Goal: Transaction & Acquisition: Purchase product/service

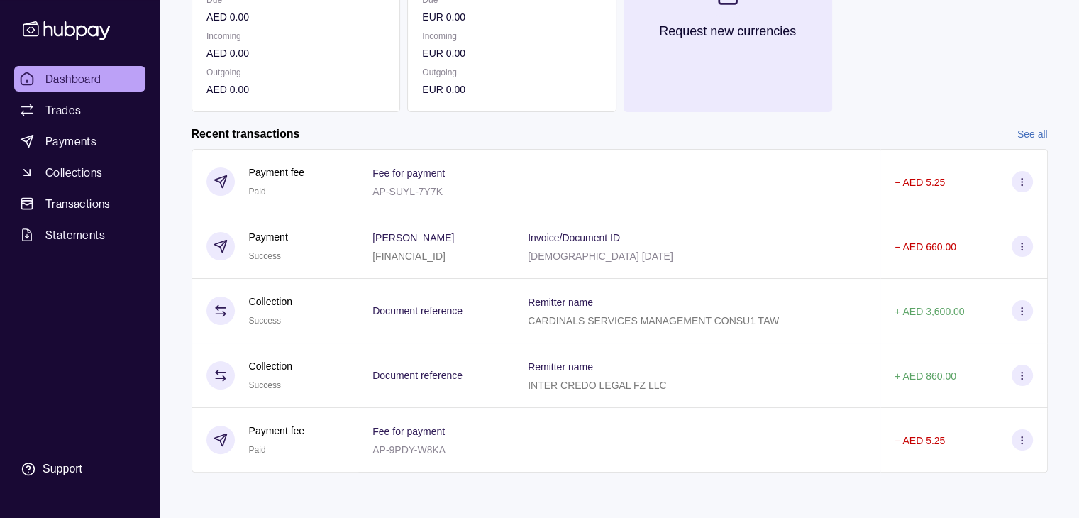
scroll to position [3, 0]
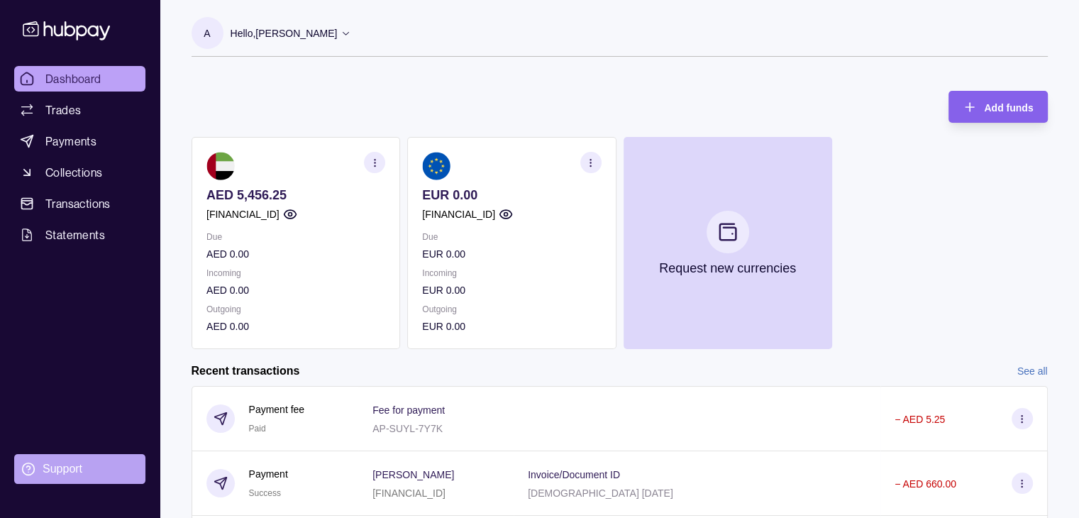
click at [80, 465] on div "Support" at bounding box center [63, 469] width 40 height 16
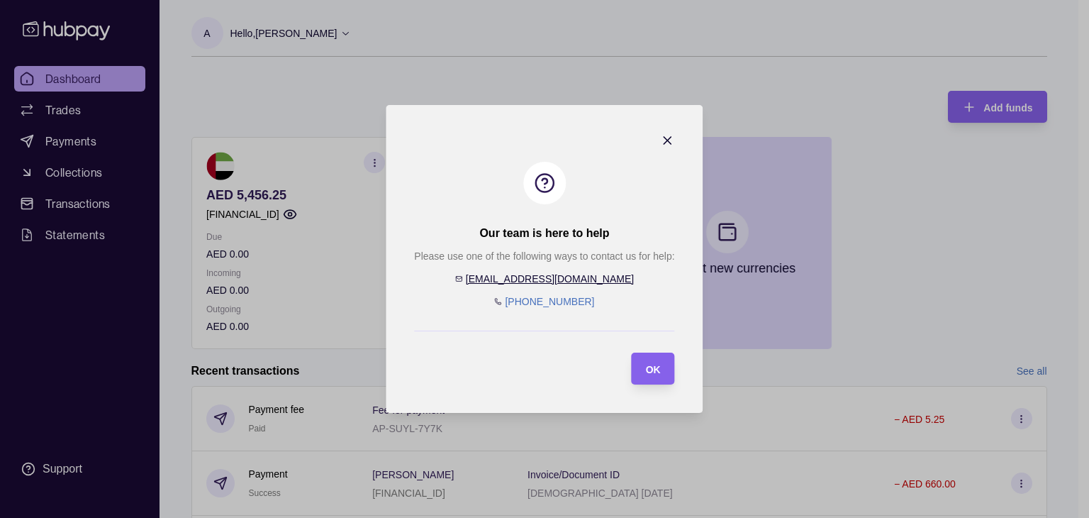
click at [661, 132] on section "Our team is here to help Please use one of the following ways to contact us for…" at bounding box center [544, 259] width 317 height 308
click at [665, 138] on icon "button" at bounding box center [668, 140] width 7 height 7
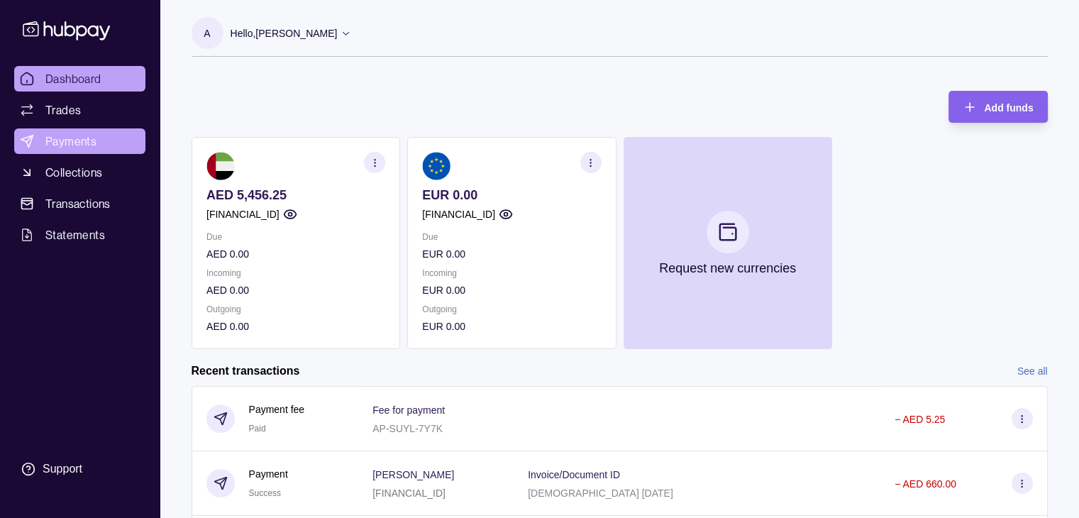
click at [74, 145] on span "Payments" at bounding box center [70, 141] width 51 height 17
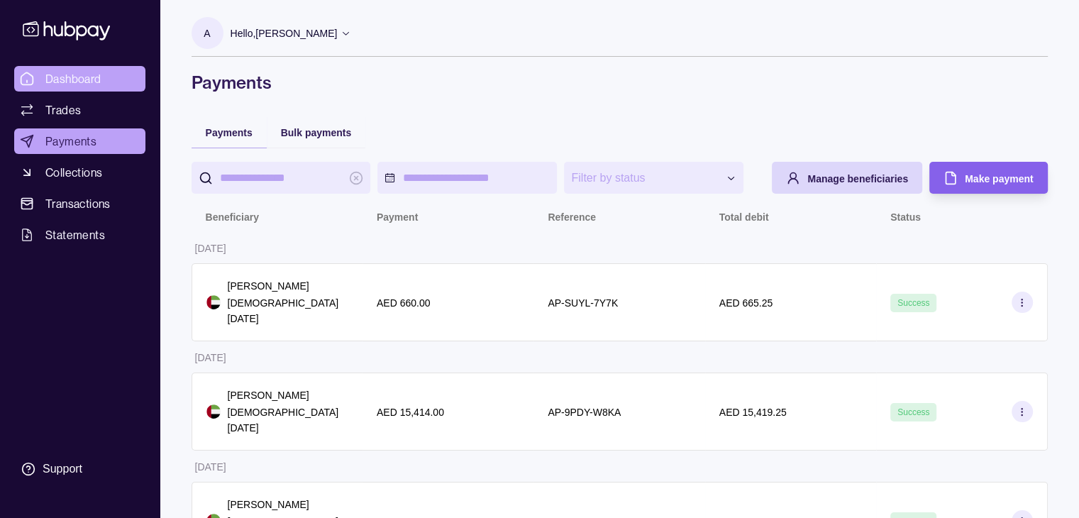
click at [91, 72] on span "Dashboard" at bounding box center [73, 78] width 56 height 17
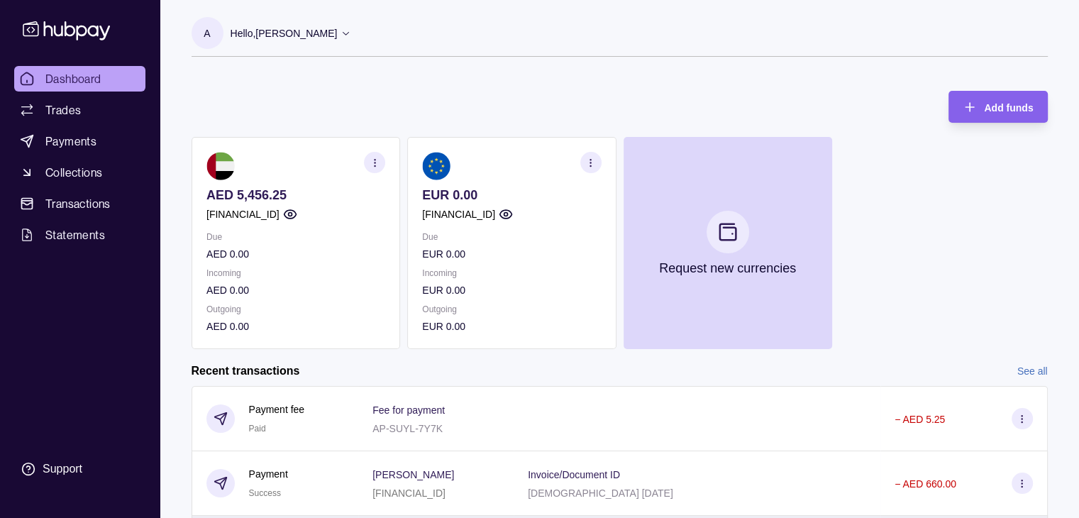
click at [522, 120] on div "Add funds AED 5,456.25 AE290960000536060001200 Due AED 0.00 Incoming AED 0.00 O…" at bounding box center [619, 213] width 856 height 272
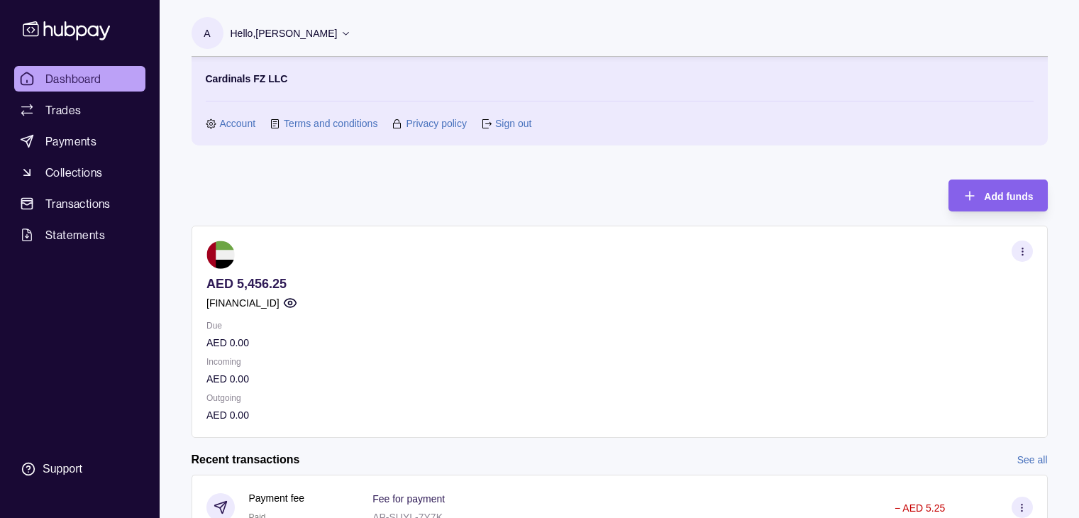
scroll to position [11, 0]
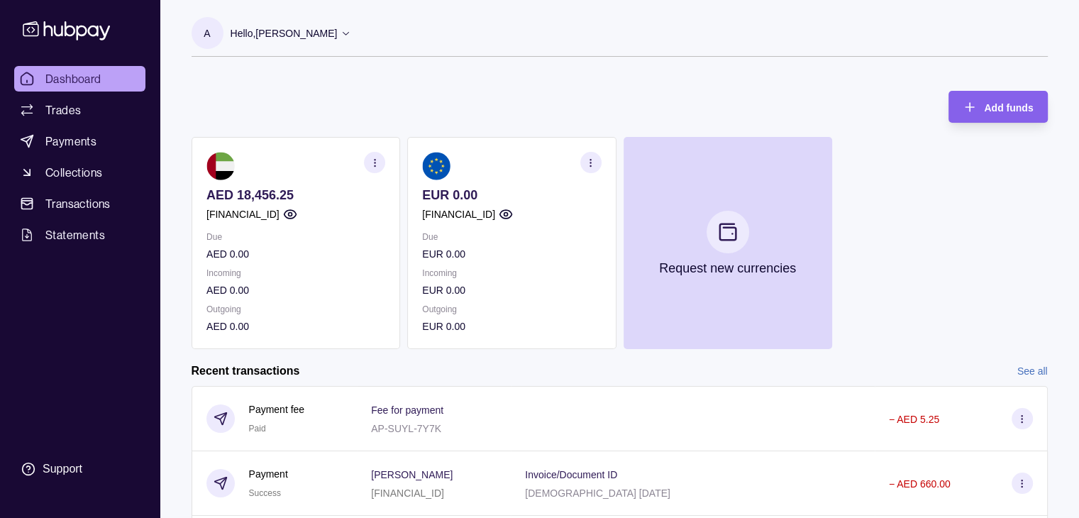
scroll to position [236, 0]
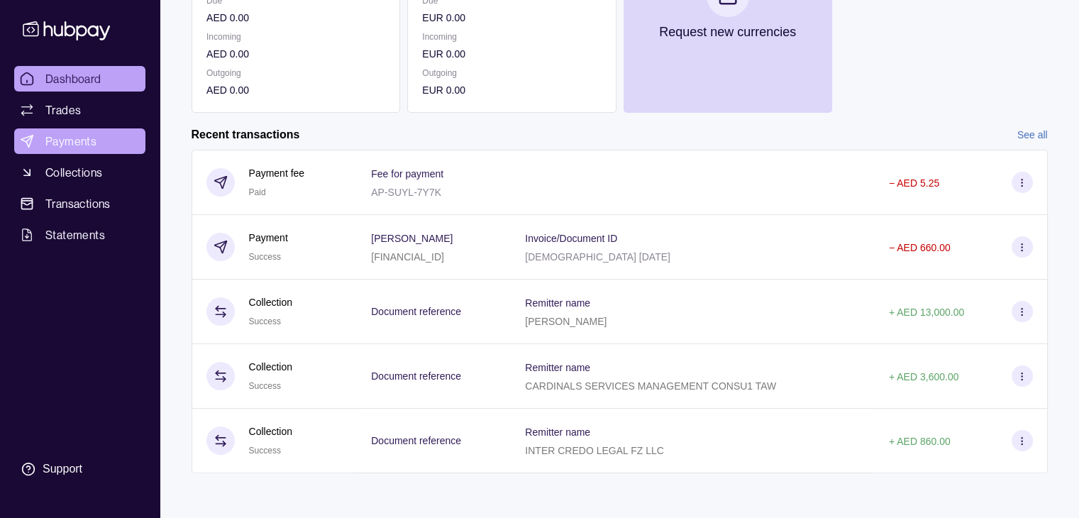
click at [53, 135] on span "Payments" at bounding box center [70, 141] width 51 height 17
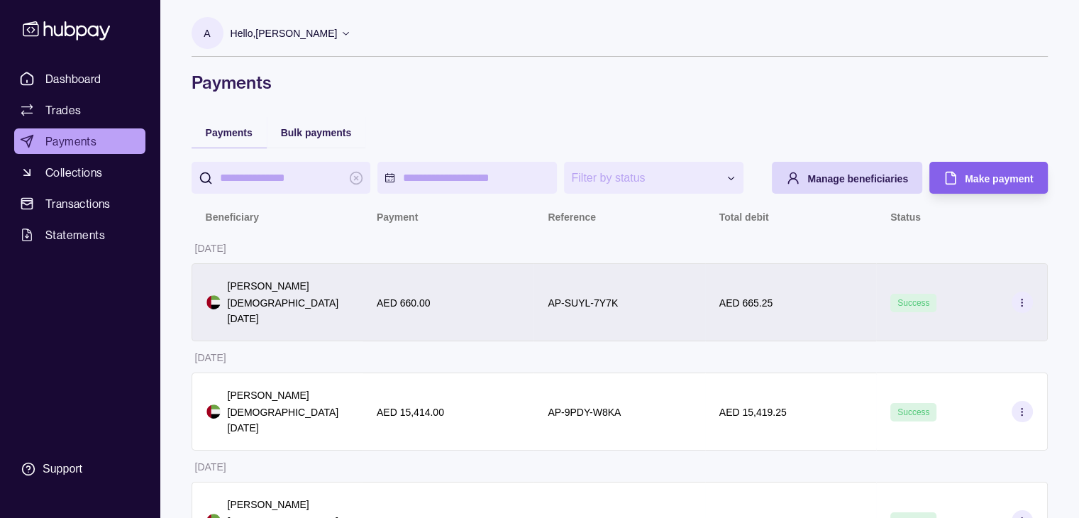
drag, startPoint x: 294, startPoint y: 320, endPoint x: 227, endPoint y: 310, distance: 67.4
click at [228, 310] on p "[DEMOGRAPHIC_DATA] [DATE]" at bounding box center [288, 310] width 121 height 31
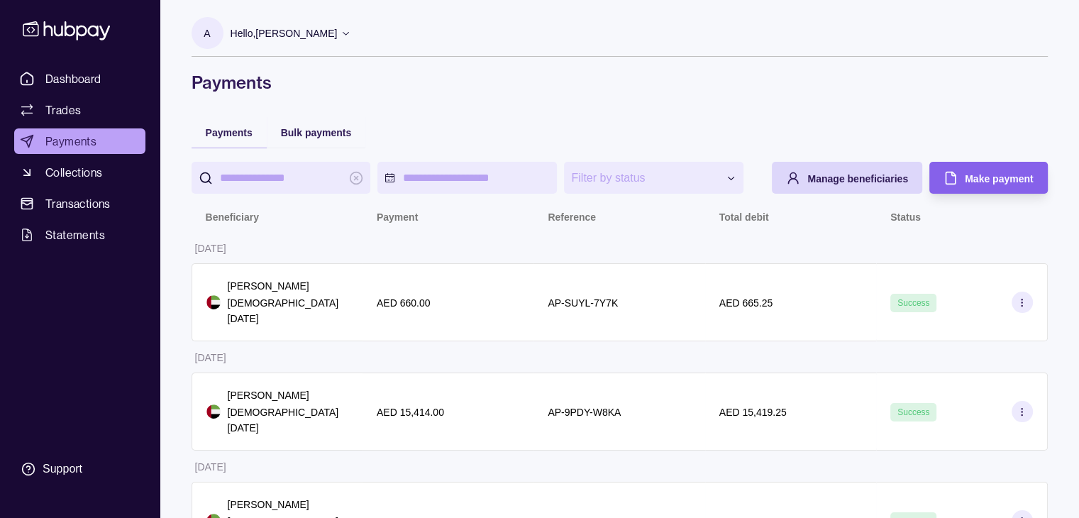
copy p "[DEMOGRAPHIC_DATA] [DATE]"
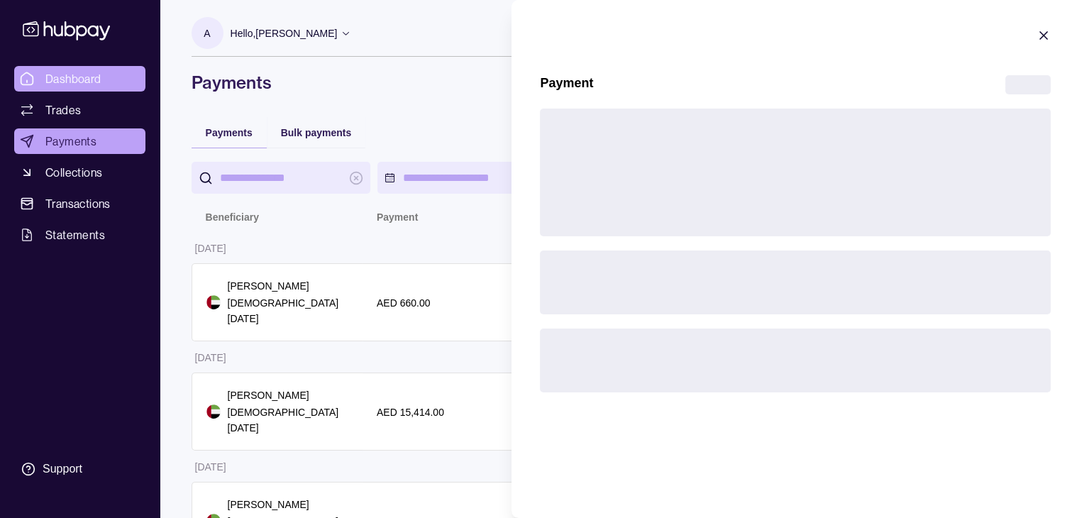
click at [82, 79] on html "**********" at bounding box center [539, 287] width 1079 height 574
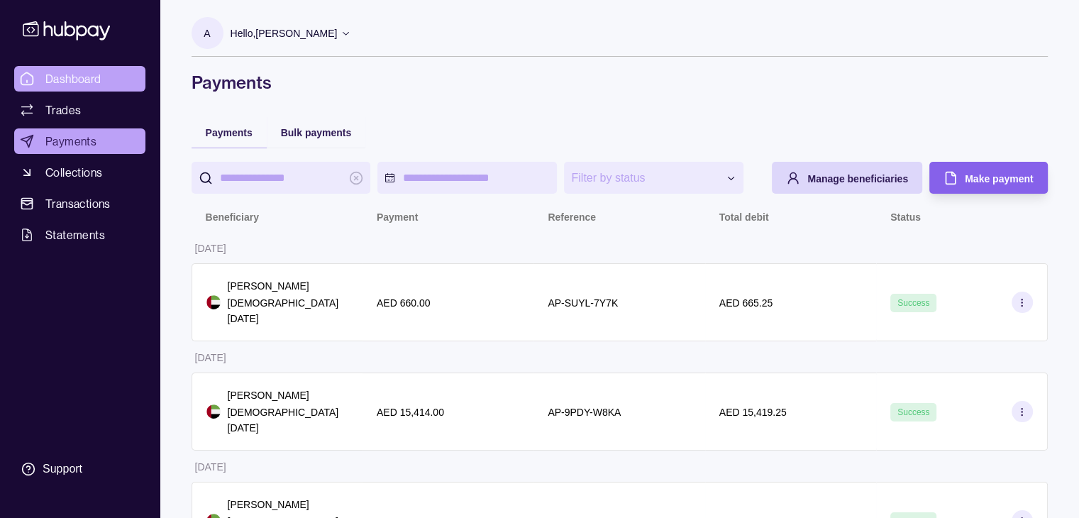
click at [72, 80] on span "Dashboard" at bounding box center [73, 78] width 56 height 17
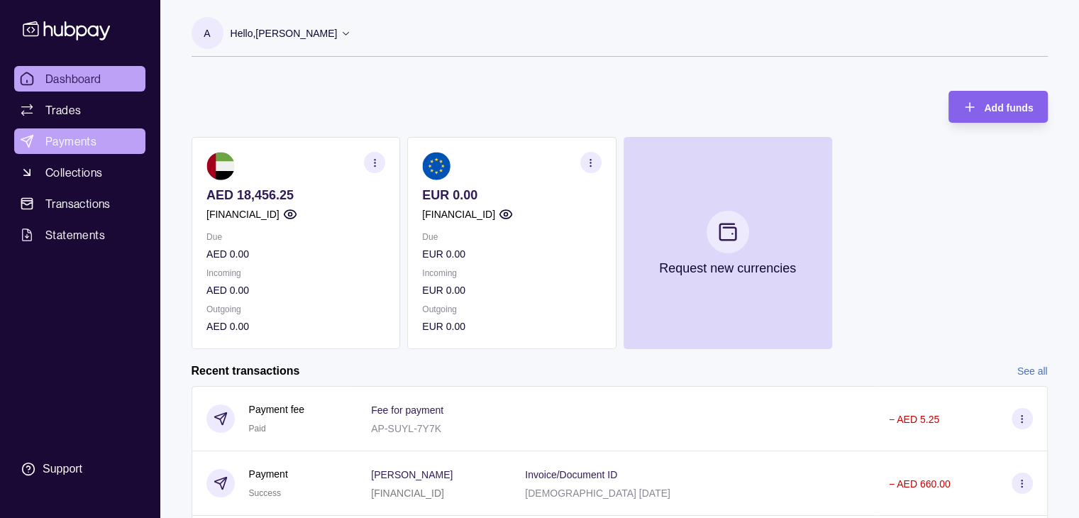
click at [85, 138] on span "Payments" at bounding box center [70, 141] width 51 height 17
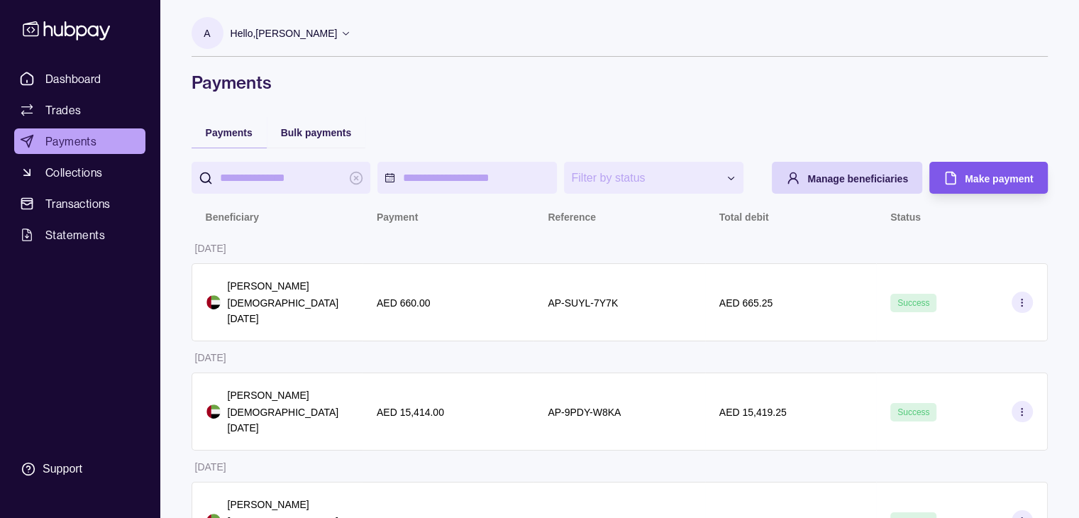
click at [974, 173] on span "Make payment" at bounding box center [999, 178] width 68 height 11
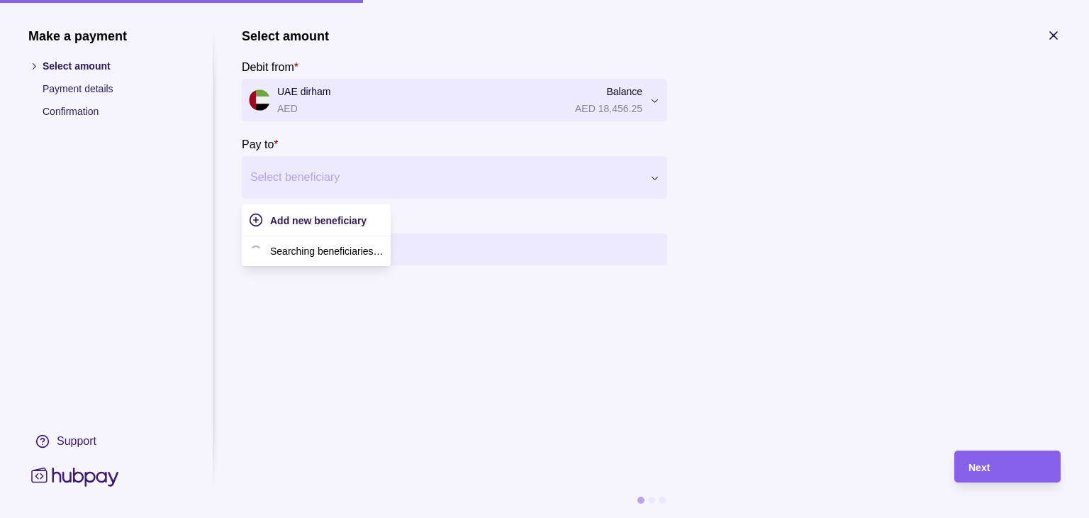
click at [325, 185] on div at bounding box center [445, 177] width 391 height 20
click at [326, 259] on p "[FINANCIAL_ID]" at bounding box center [320, 265] width 82 height 16
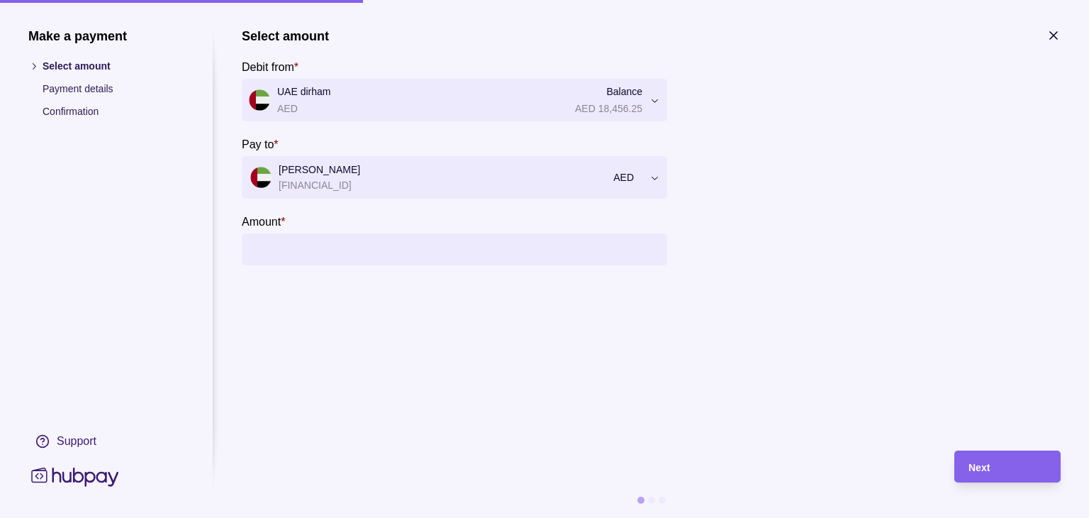
click at [332, 247] on input "Amount *" at bounding box center [468, 249] width 383 height 32
click at [307, 249] on input "Amount *" at bounding box center [468, 249] width 383 height 32
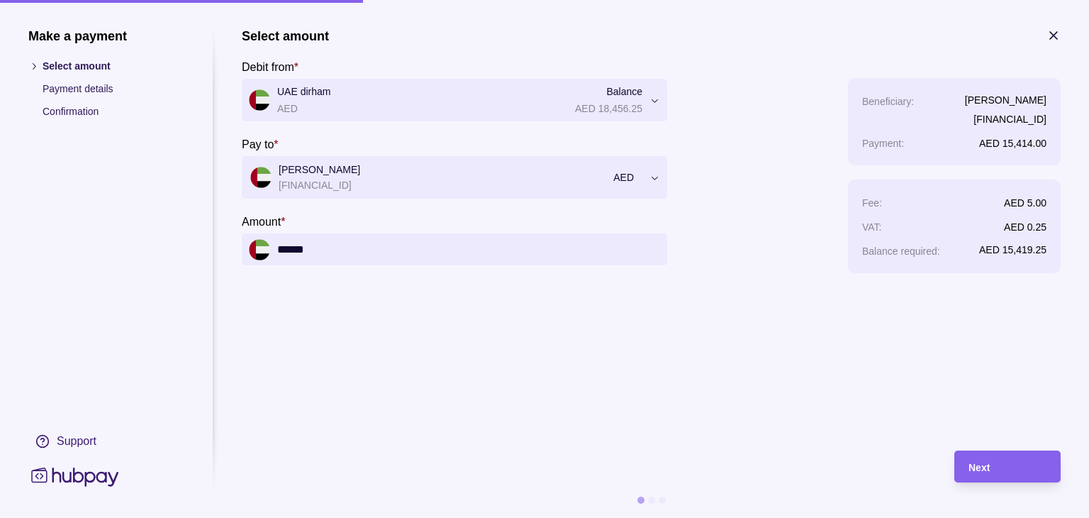
type input "******"
click at [451, 308] on section "**********" at bounding box center [651, 232] width 819 height 408
click at [974, 465] on span "Next" at bounding box center [979, 467] width 21 height 11
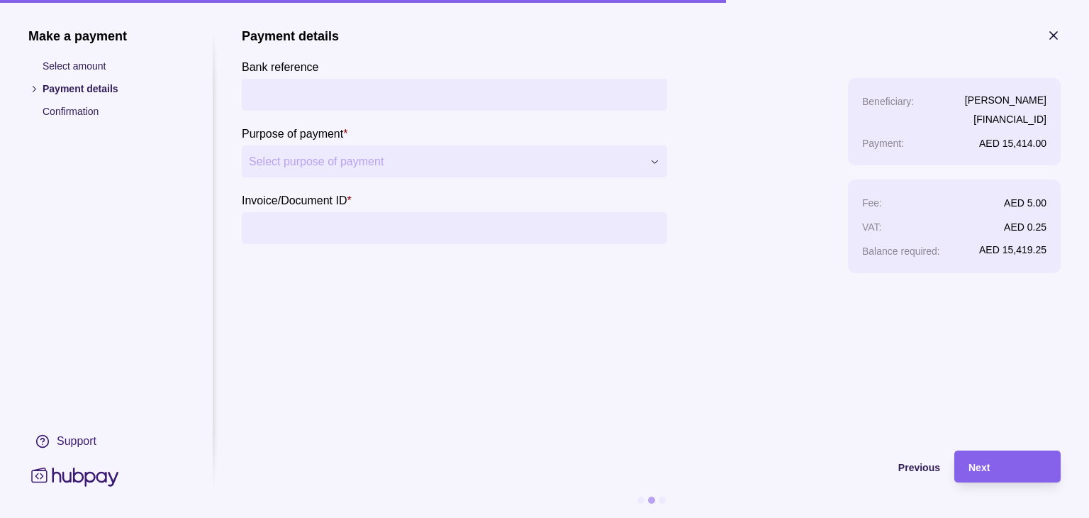
click at [362, 96] on input "Bank reference" at bounding box center [454, 95] width 411 height 32
type input "*"
click at [380, 236] on input "Invoice/Document ID *" at bounding box center [454, 228] width 411 height 32
paste input "**********"
type input "**********"
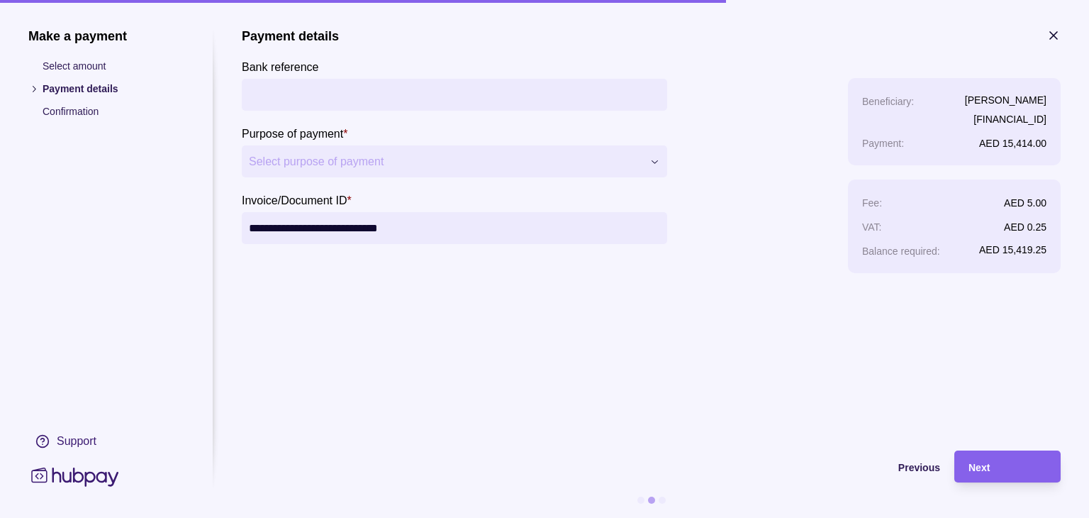
click at [287, 89] on input "Bank reference" at bounding box center [454, 95] width 411 height 32
type input "**********"
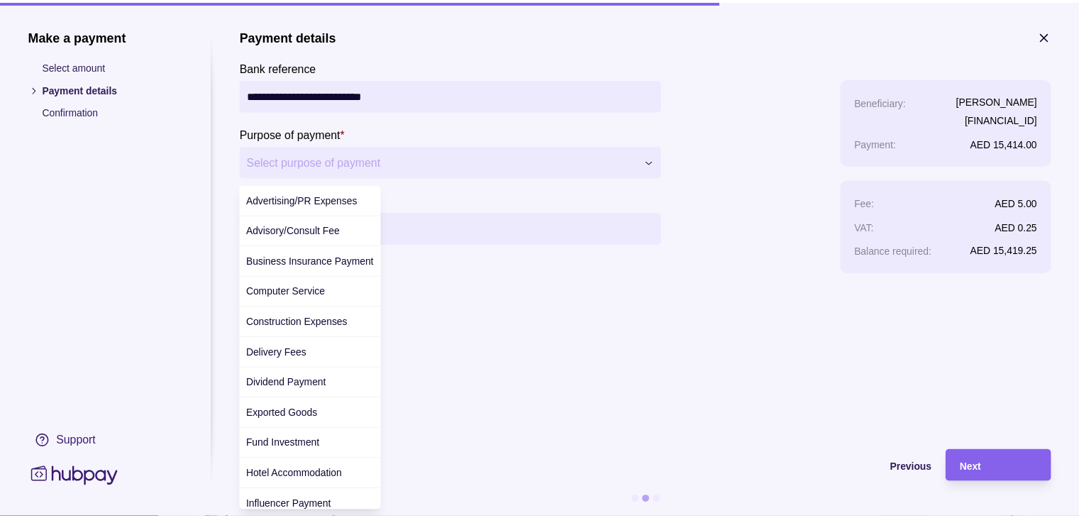
scroll to position [489, 0]
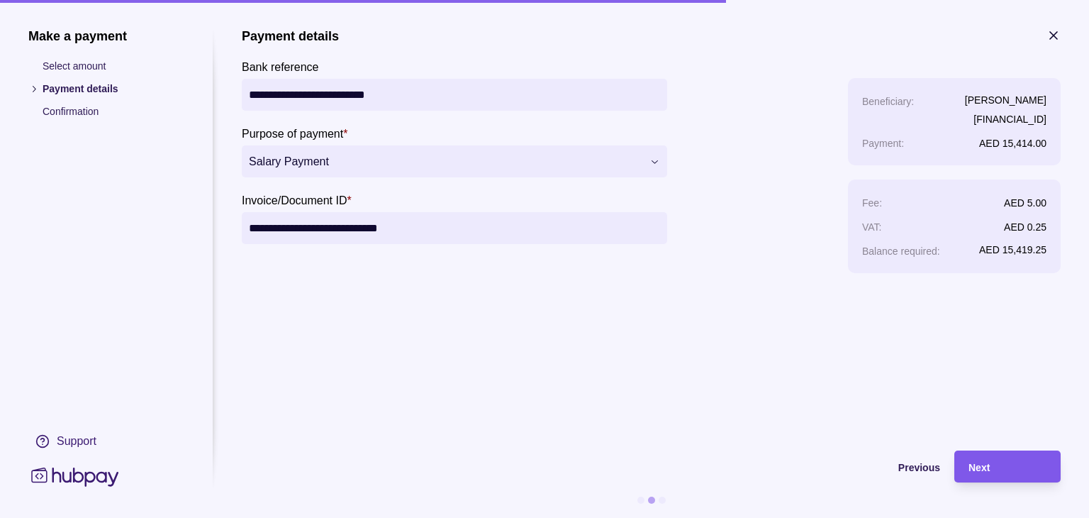
click at [979, 455] on div "Next" at bounding box center [997, 466] width 99 height 32
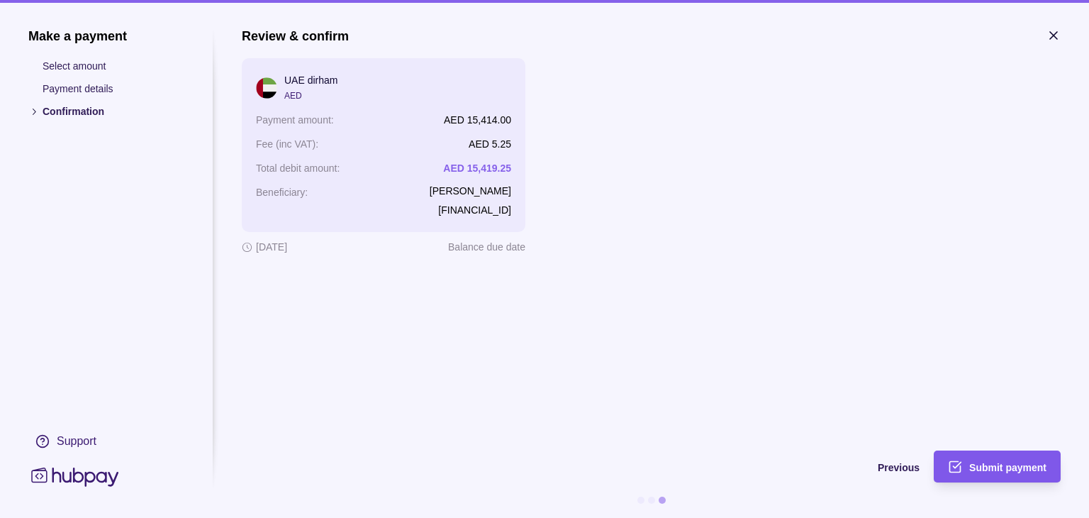
click at [1013, 475] on div "Submit payment" at bounding box center [987, 466] width 120 height 32
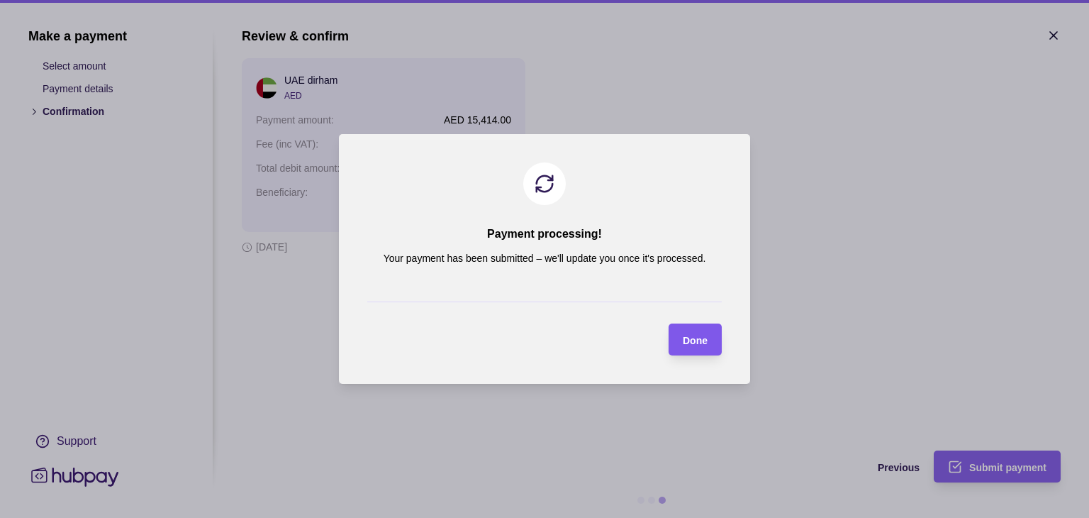
click at [704, 340] on span "Done" at bounding box center [695, 340] width 25 height 11
